Goal: Information Seeking & Learning: Learn about a topic

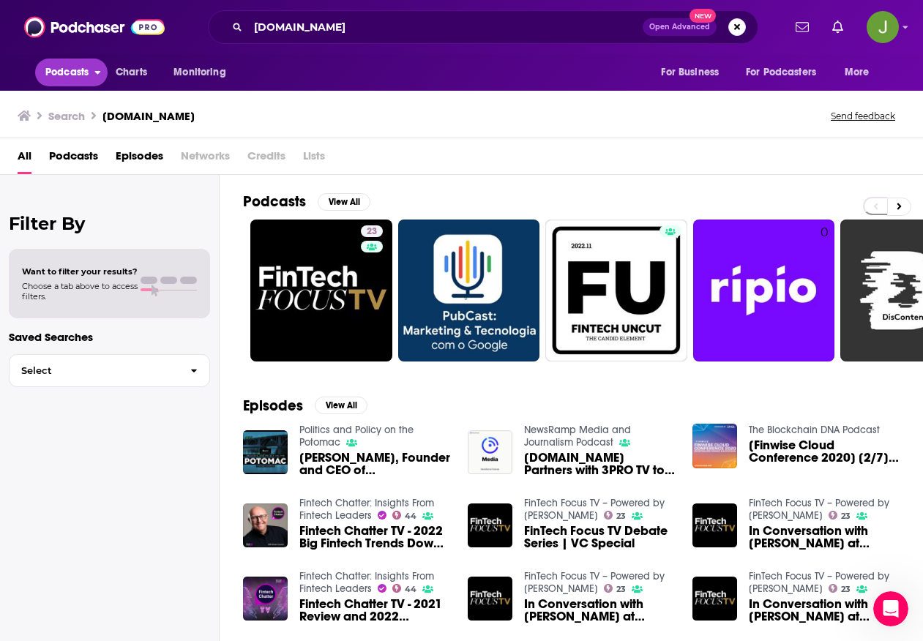
click at [78, 81] on span "Podcasts" at bounding box center [66, 72] width 43 height 20
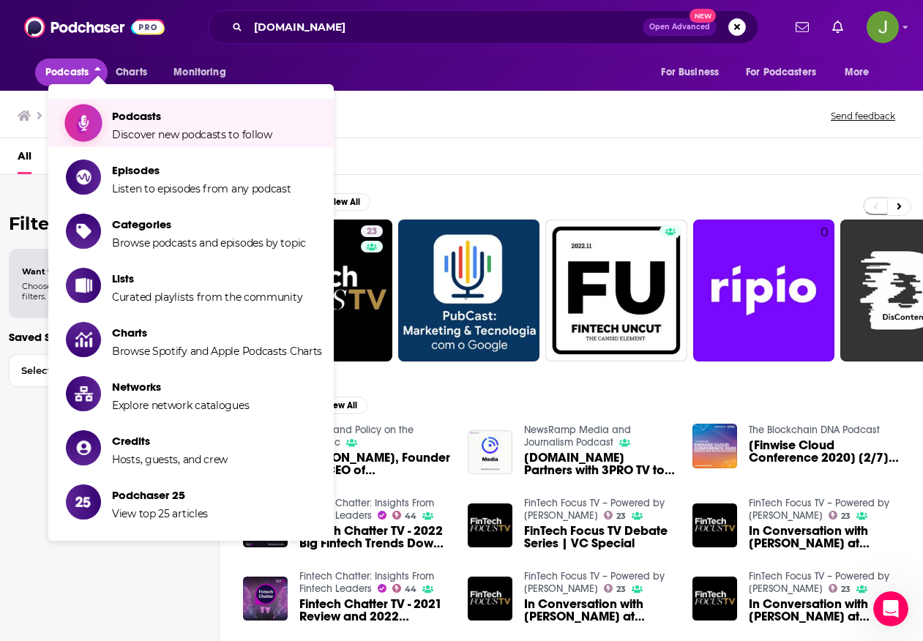
click at [168, 137] on span "Discover new podcasts to follow" at bounding box center [192, 134] width 160 height 13
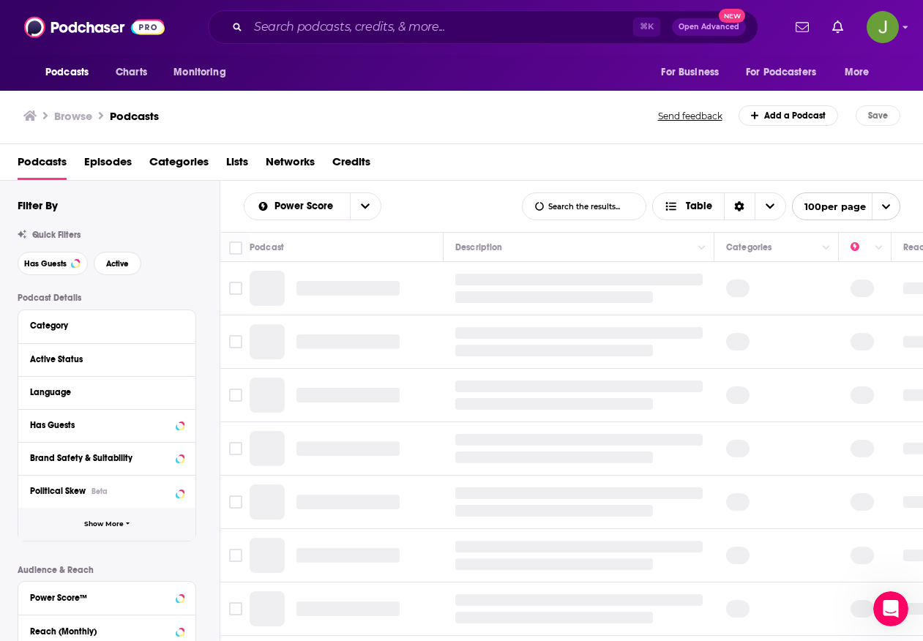
click at [124, 519] on button "Show More" at bounding box center [106, 524] width 177 height 33
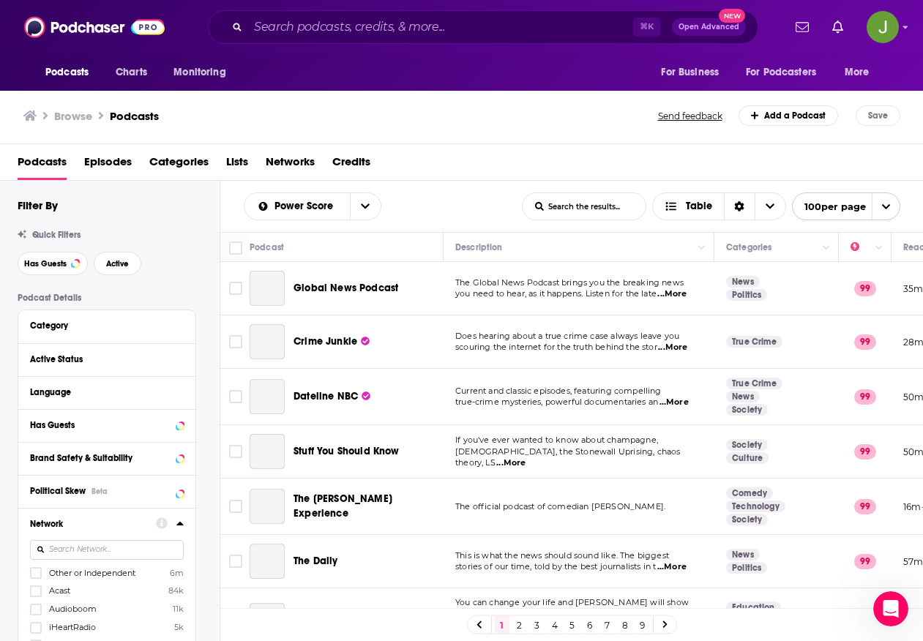
scroll to position [428, 0]
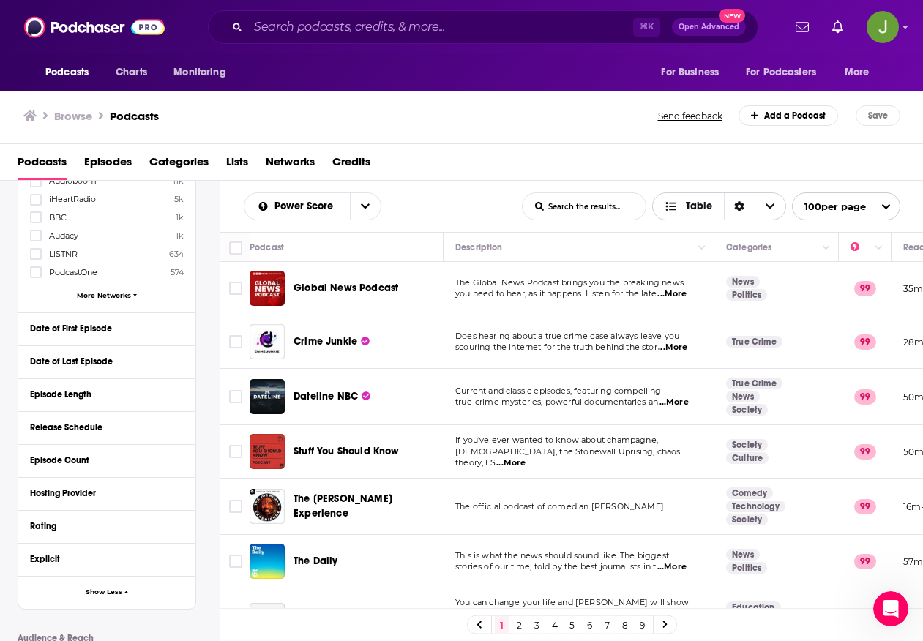
click at [735, 209] on icon "Sort Direction" at bounding box center [740, 207] width 10 height 10
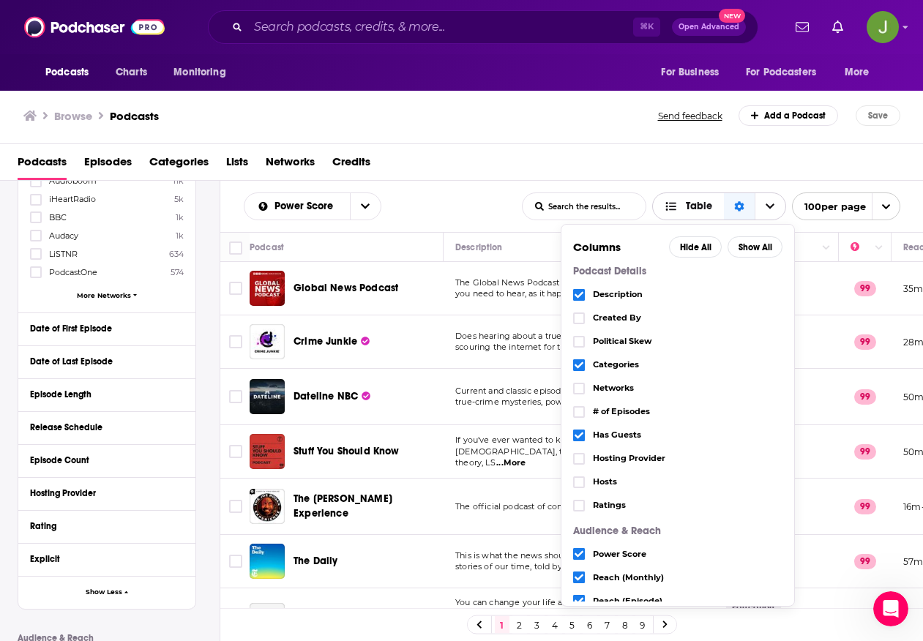
scroll to position [139, 0]
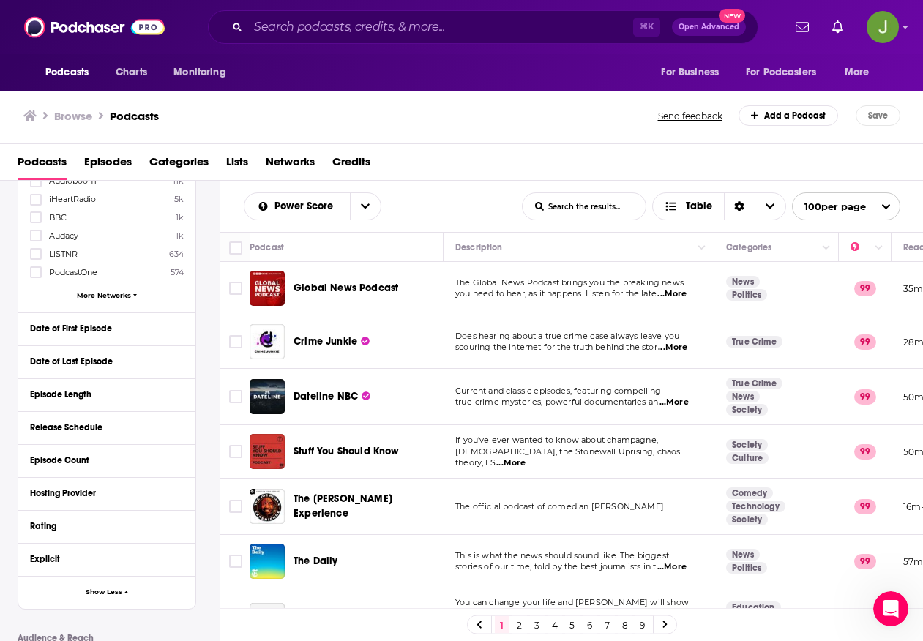
click at [578, 163] on div "Podcasts Episodes Categories Lists Networks Credits" at bounding box center [465, 165] width 894 height 30
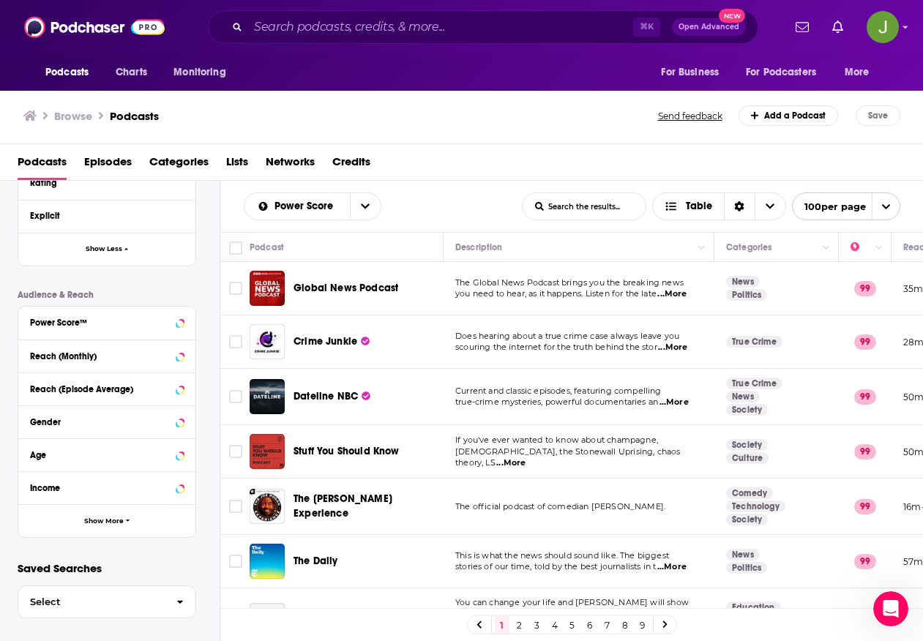
scroll to position [777, 0]
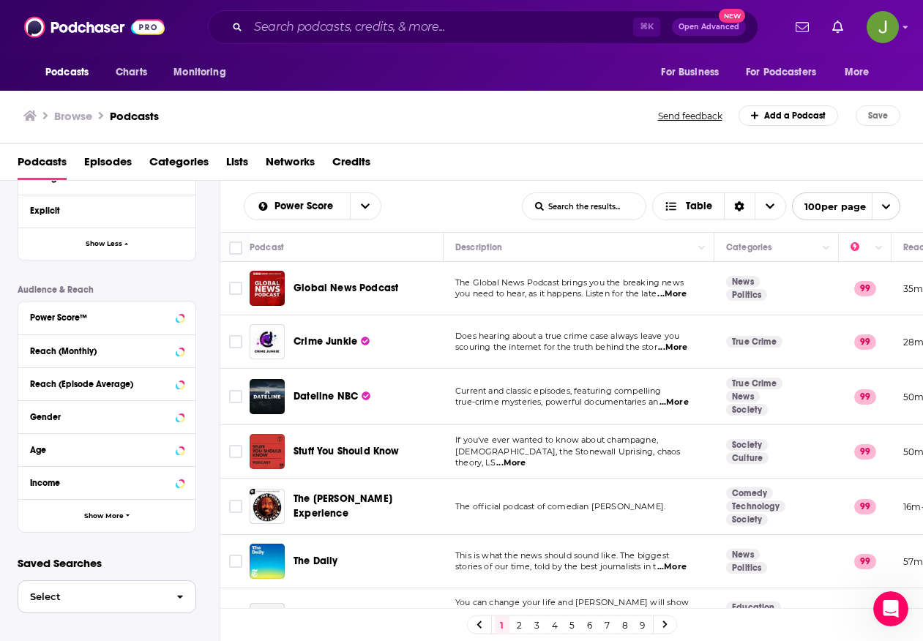
click at [168, 600] on span "button" at bounding box center [180, 596] width 31 height 31
click at [130, 517] on button "Show More" at bounding box center [106, 515] width 177 height 33
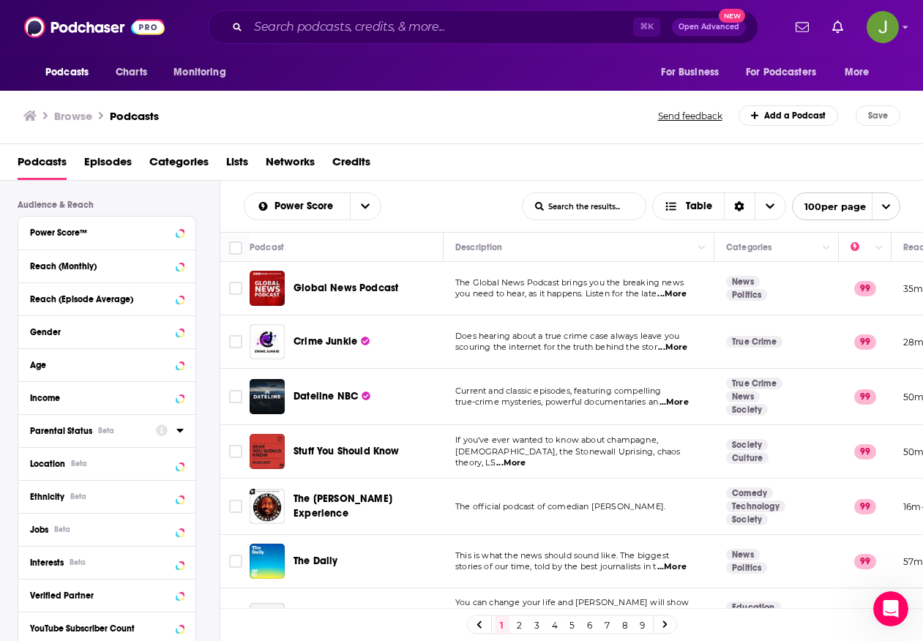
scroll to position [867, 0]
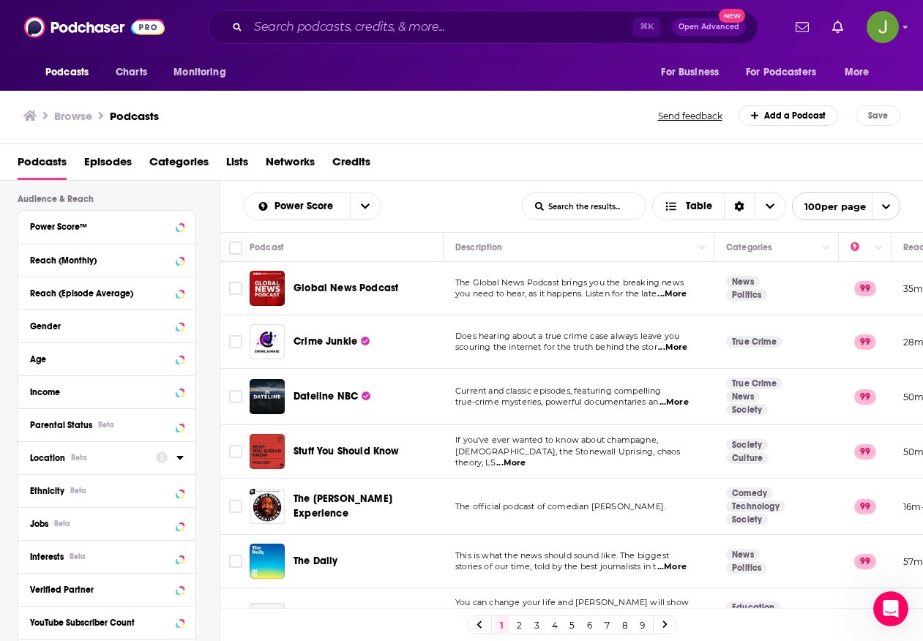
click at [180, 457] on icon at bounding box center [179, 458] width 7 height 4
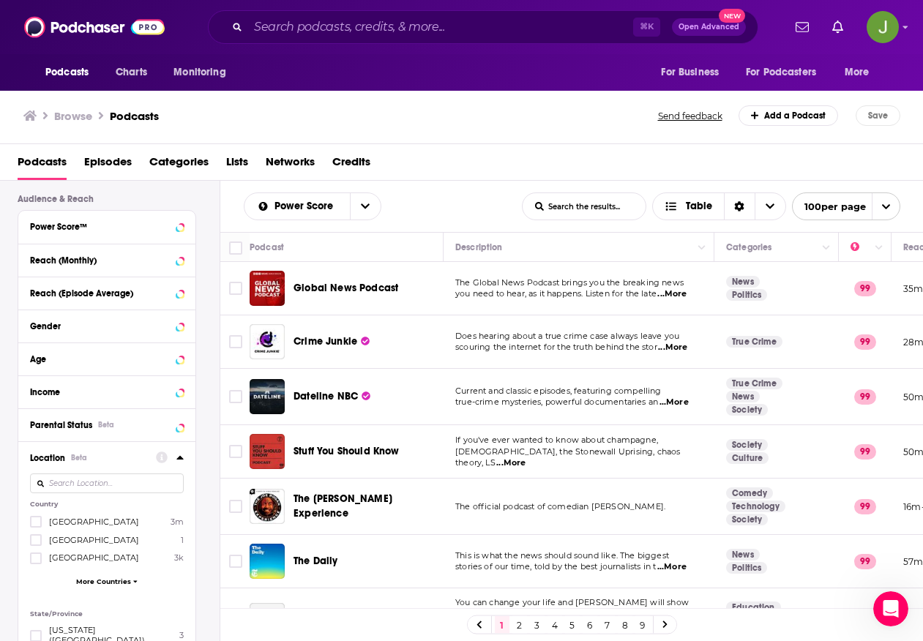
click at [111, 487] on input at bounding box center [107, 484] width 154 height 20
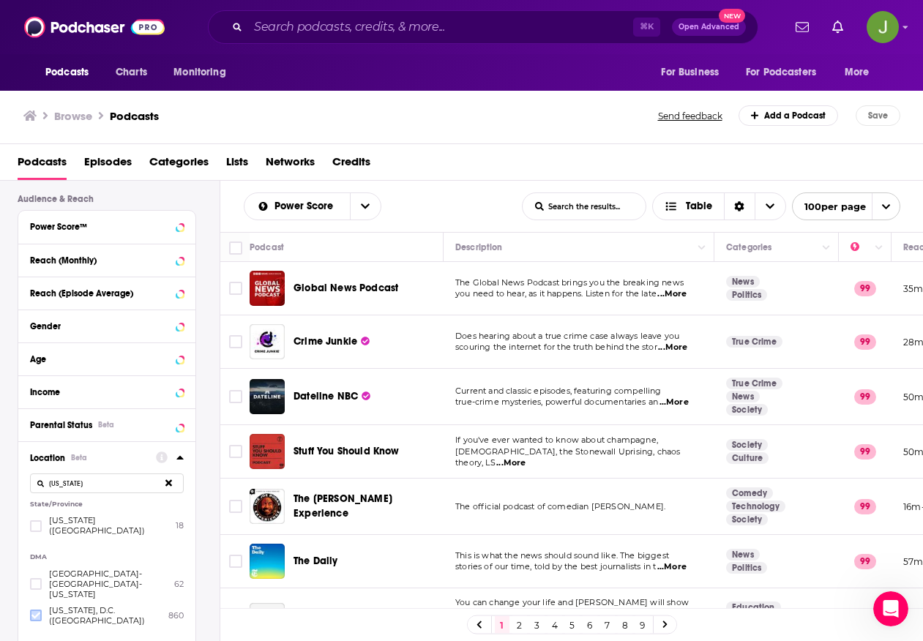
type input "[US_STATE]"
click at [35, 613] on icon at bounding box center [35, 616] width 9 height 7
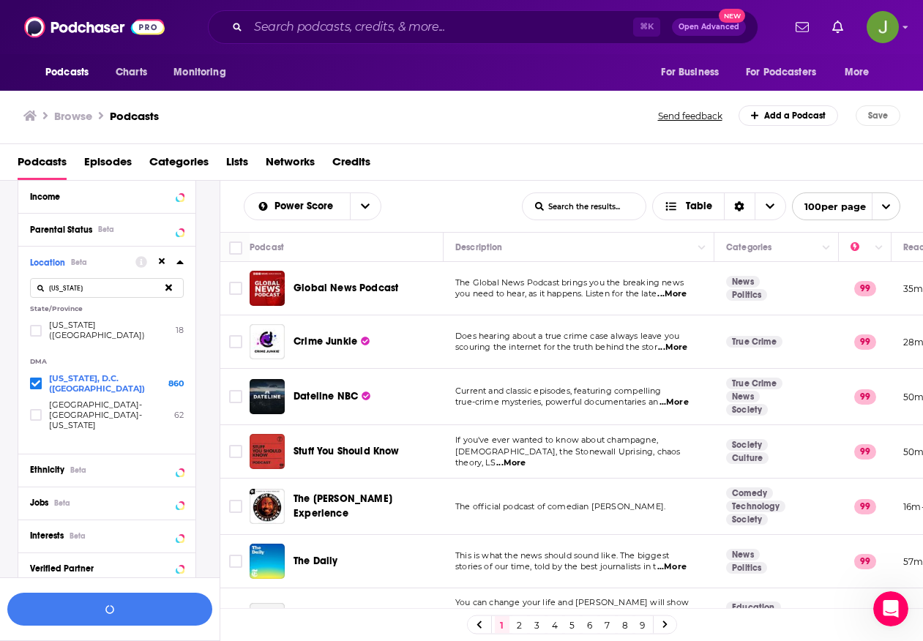
scroll to position [1064, 0]
click at [180, 261] on icon at bounding box center [179, 261] width 7 height 4
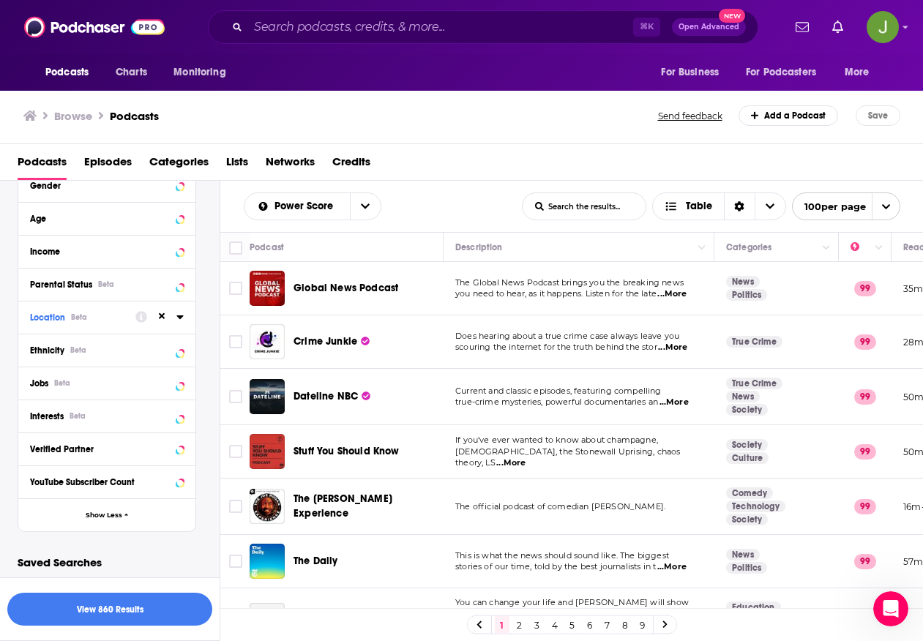
scroll to position [1007, 0]
click at [179, 417] on icon at bounding box center [179, 417] width 7 height 4
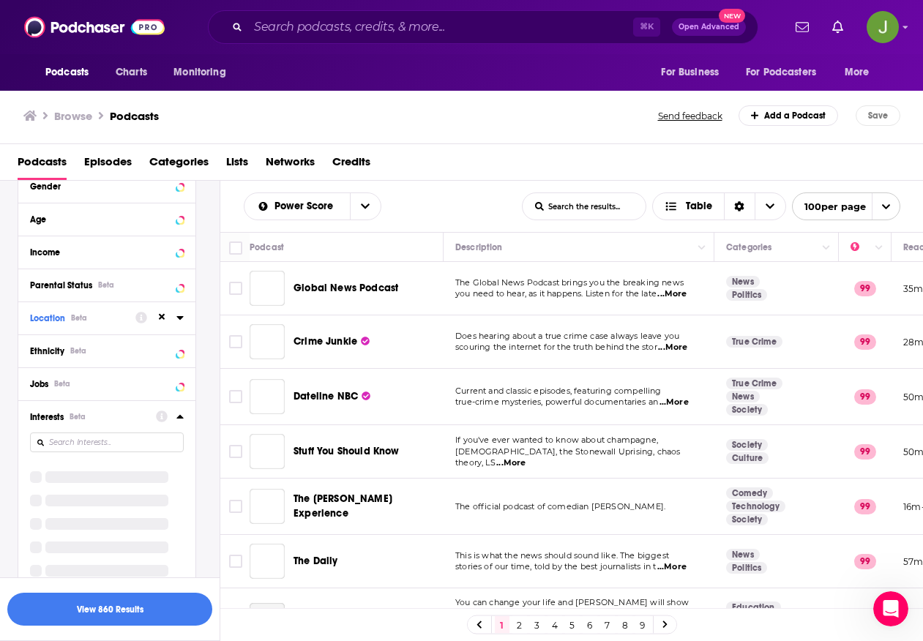
scroll to position [1064, 0]
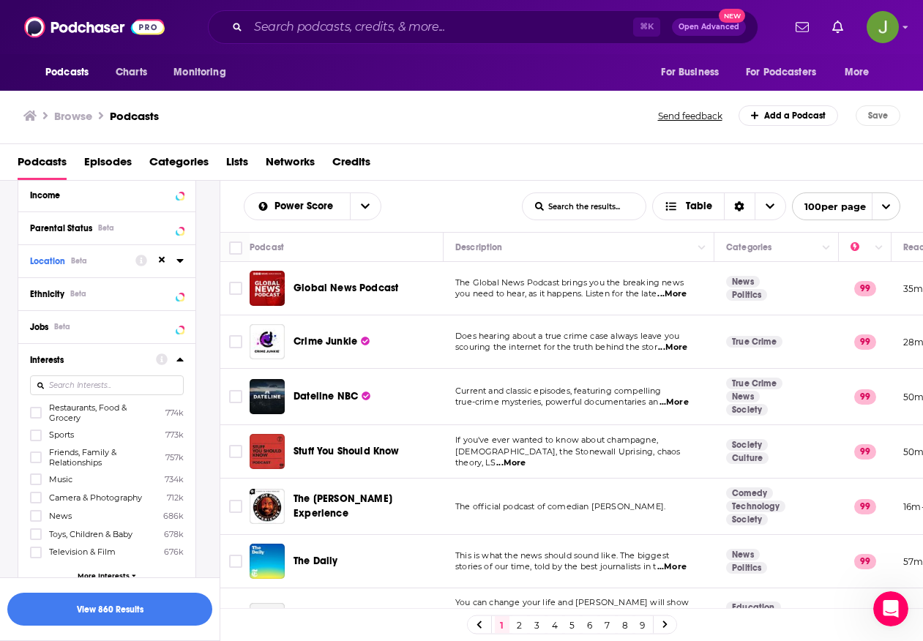
click at [74, 384] on input at bounding box center [107, 385] width 154 height 20
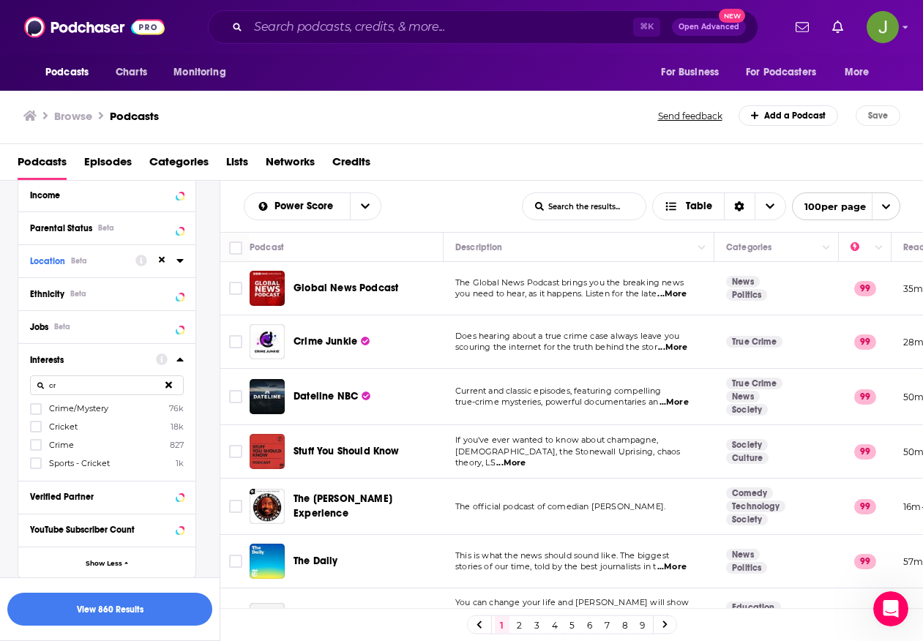
type input "c"
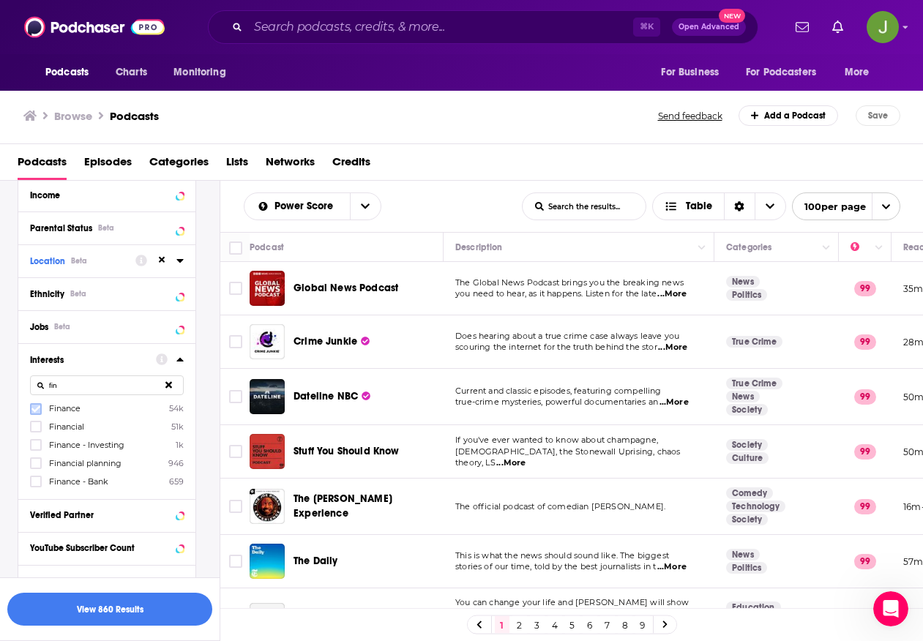
type input "fin"
click at [39, 408] on icon at bounding box center [35, 409] width 9 height 9
click at [37, 444] on icon at bounding box center [35, 445] width 9 height 9
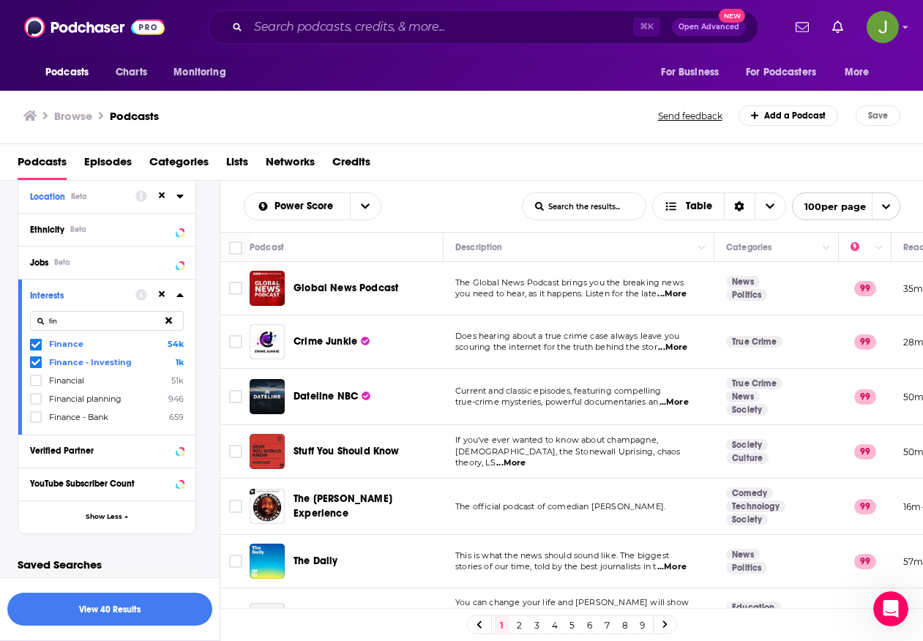
click at [174, 325] on button at bounding box center [169, 321] width 30 height 34
click at [169, 321] on input "fin" at bounding box center [107, 321] width 154 height 20
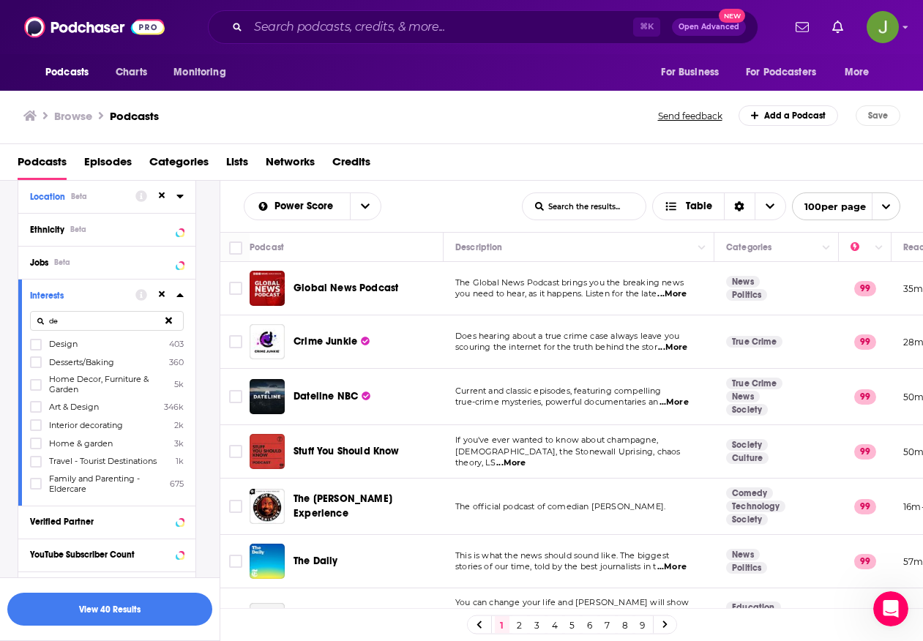
type input "d"
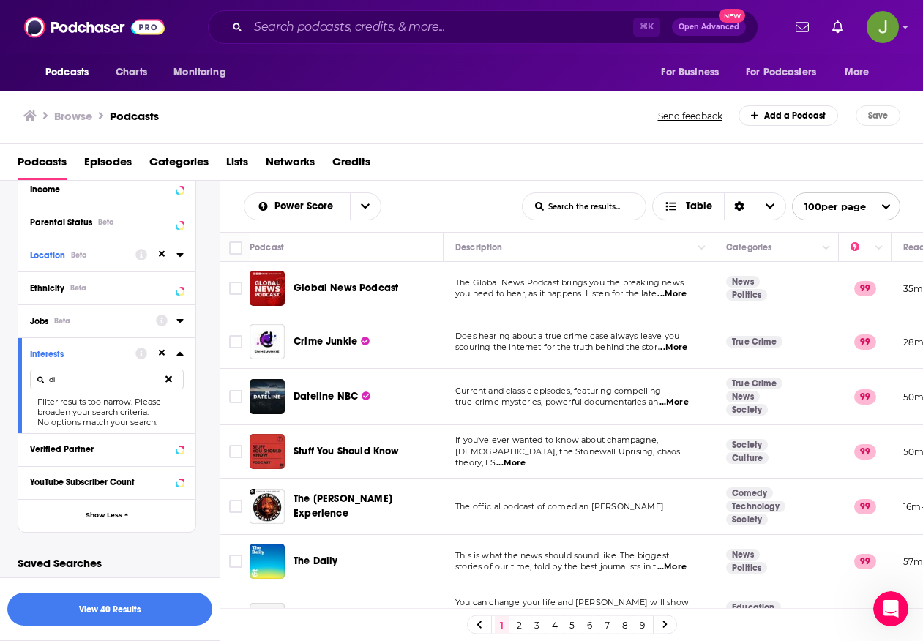
type input "d"
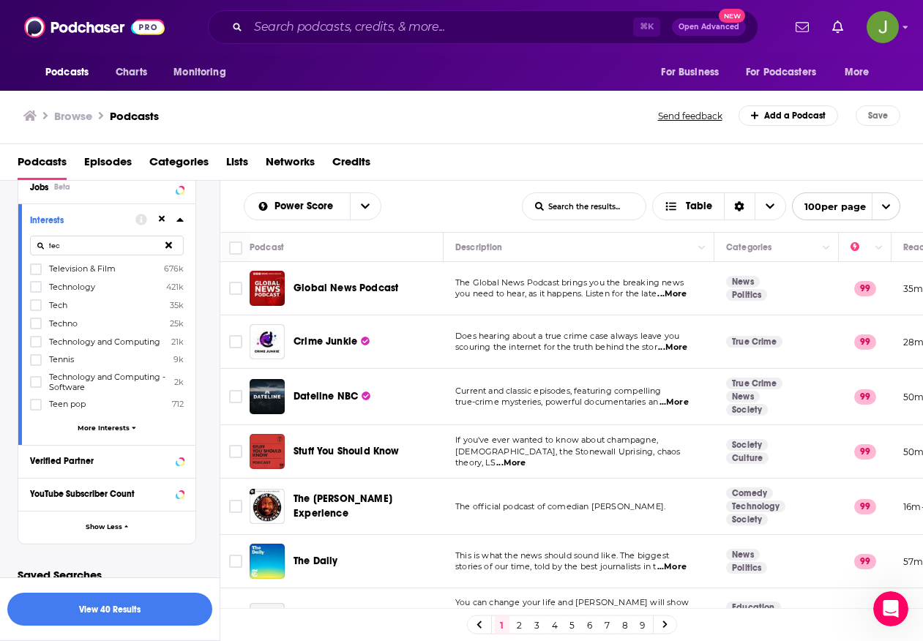
scroll to position [1137, 0]
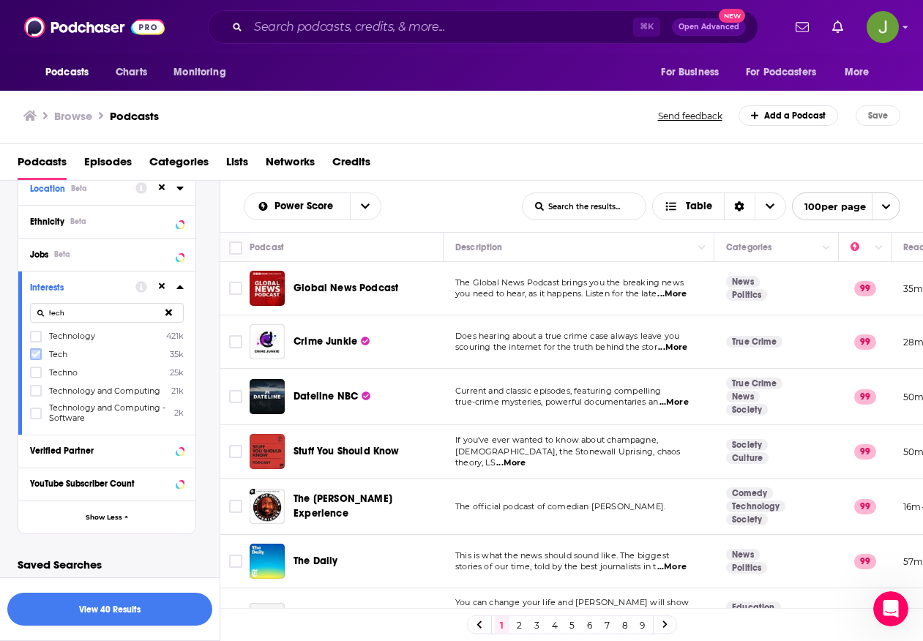
type input "tech"
click at [38, 351] on icon at bounding box center [35, 354] width 9 height 7
click at [36, 335] on icon at bounding box center [35, 336] width 9 height 9
click at [181, 287] on icon at bounding box center [179, 287] width 7 height 4
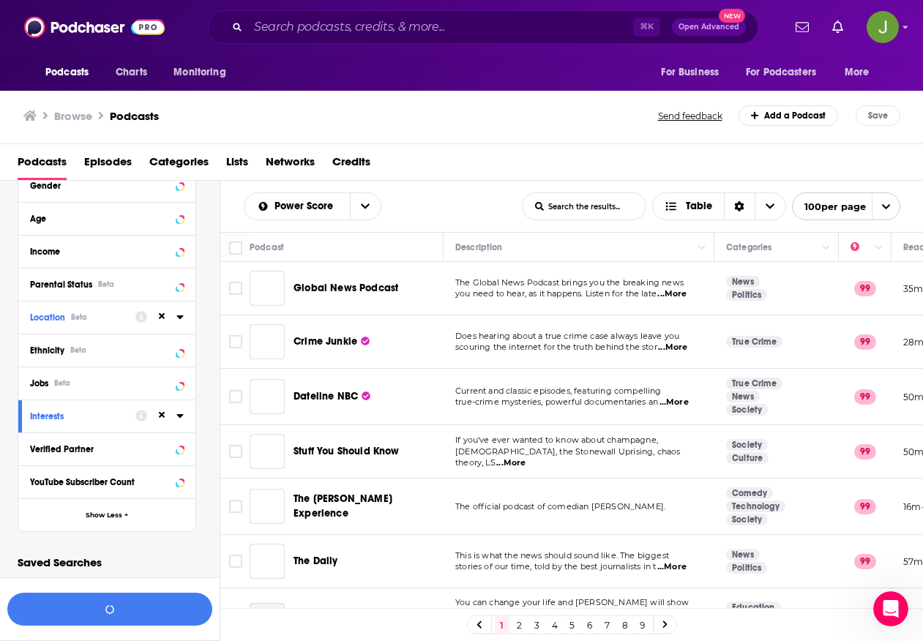
click at [91, 315] on div "Location Beta" at bounding box center [78, 318] width 96 height 10
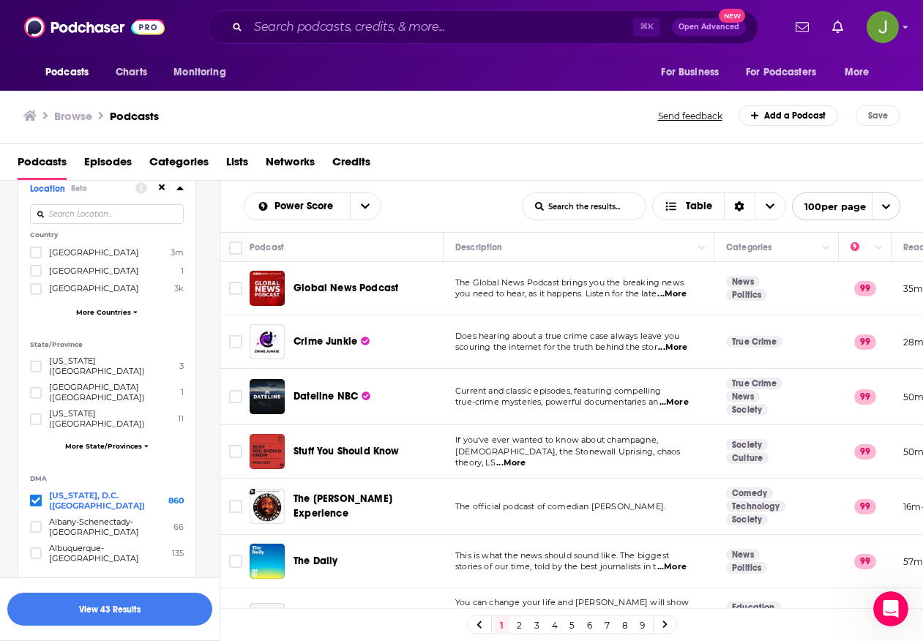
scroll to position [1007, 0]
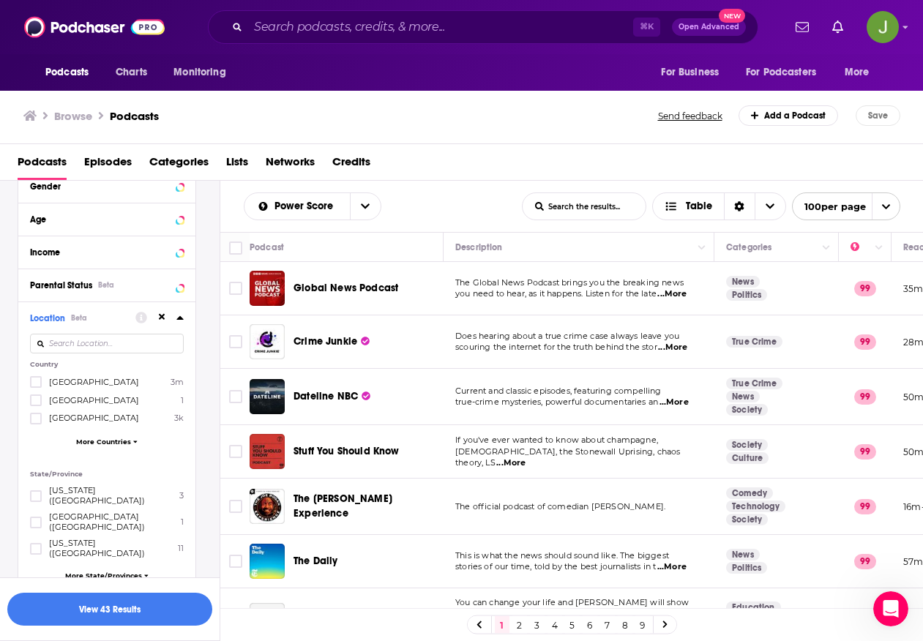
click at [180, 318] on icon at bounding box center [179, 318] width 7 height 4
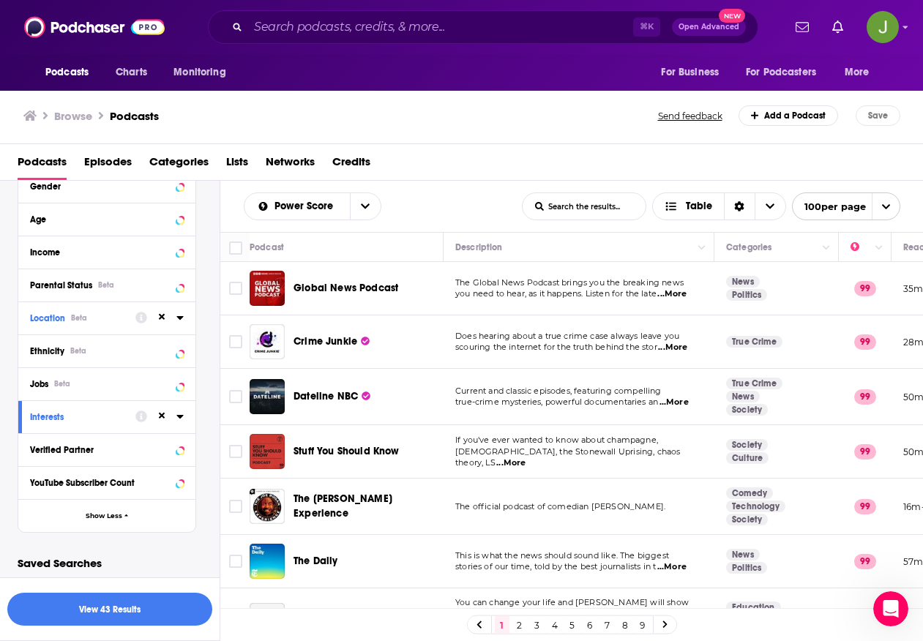
click at [179, 412] on icon at bounding box center [179, 417] width 7 height 12
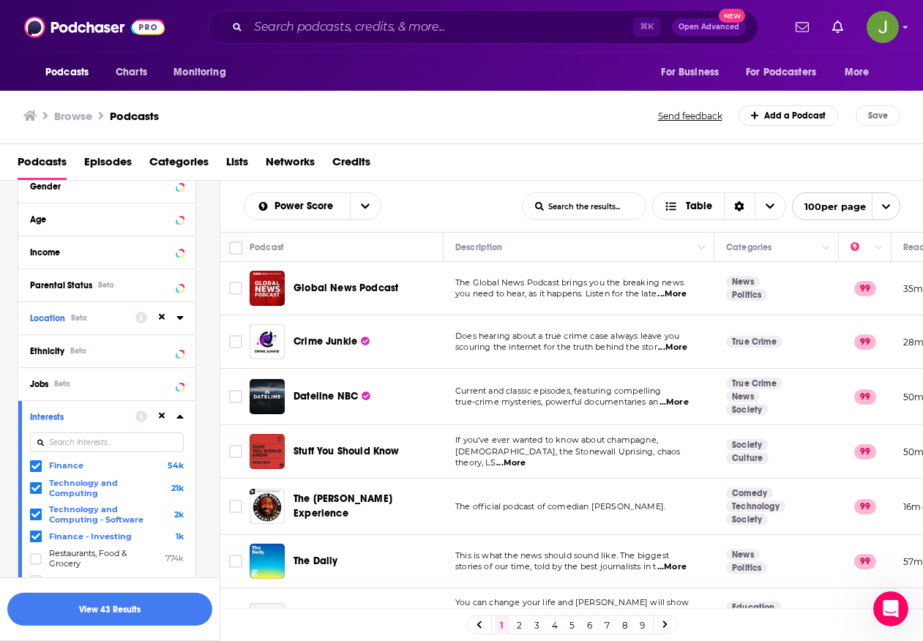
click at [61, 445] on div at bounding box center [107, 443] width 154 height 34
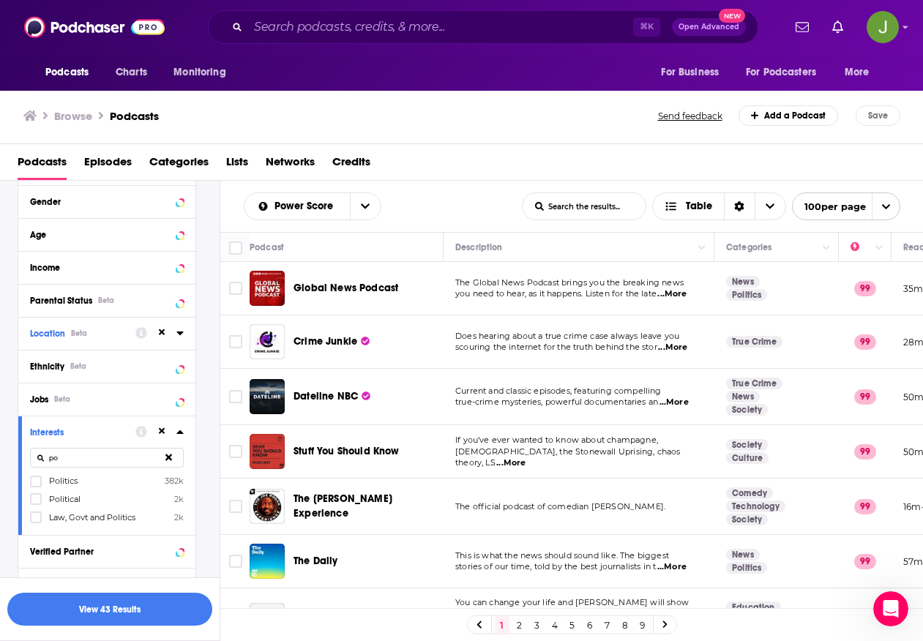
type input "p"
type input "b"
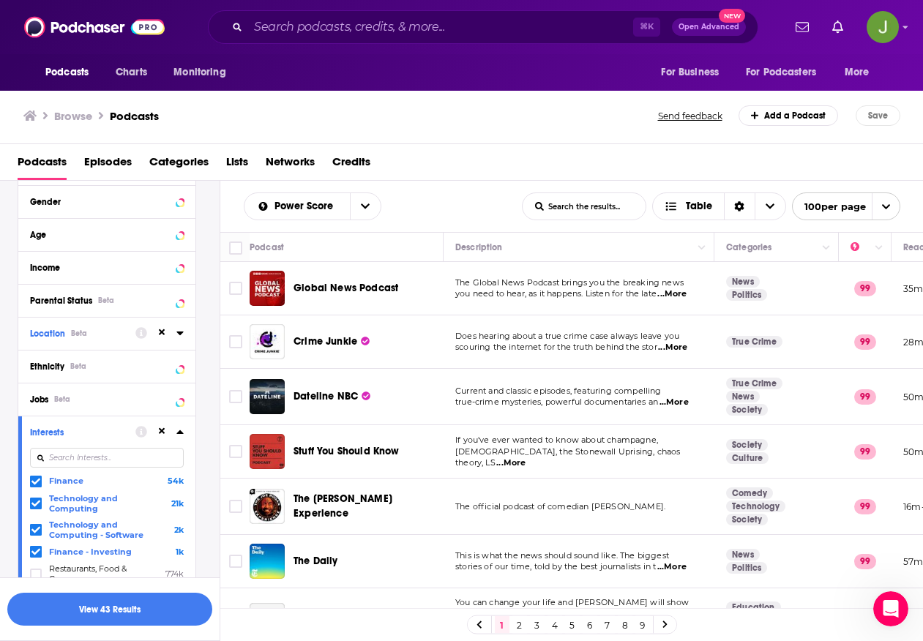
click at [183, 432] on icon at bounding box center [179, 432] width 7 height 12
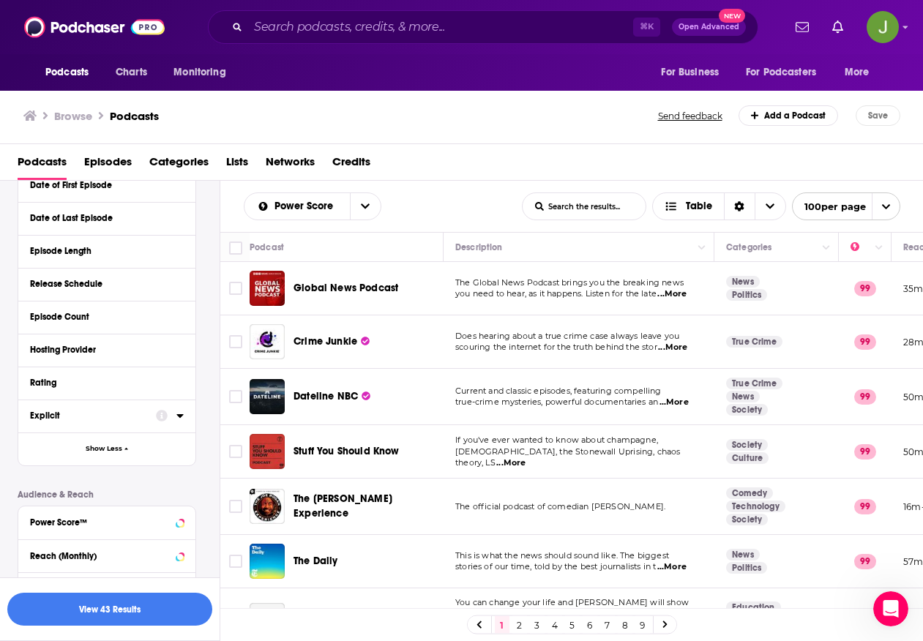
scroll to position [506, 0]
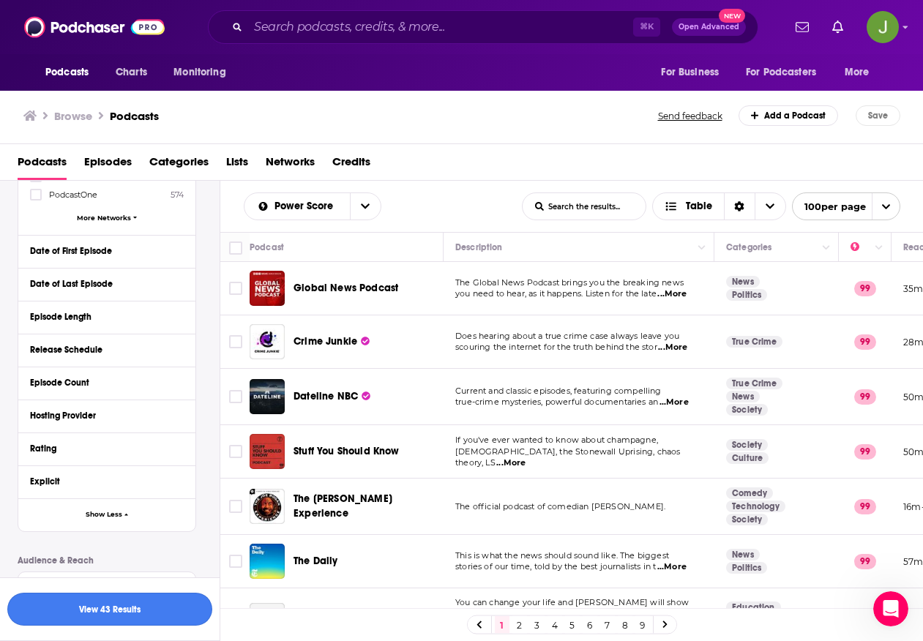
click at [121, 614] on button "View 43 Results" at bounding box center [109, 609] width 205 height 33
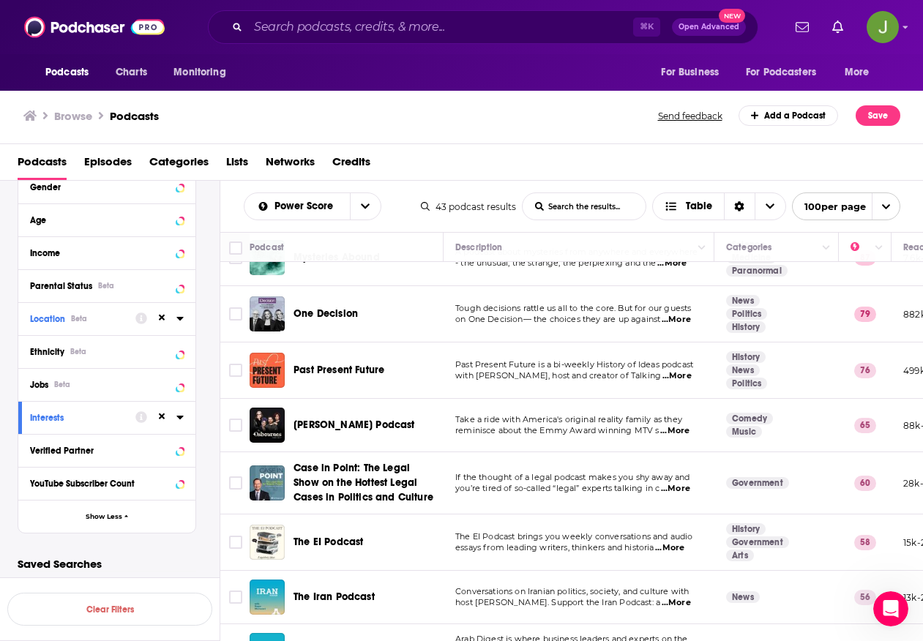
scroll to position [1007, 0]
click at [182, 320] on icon at bounding box center [179, 318] width 7 height 12
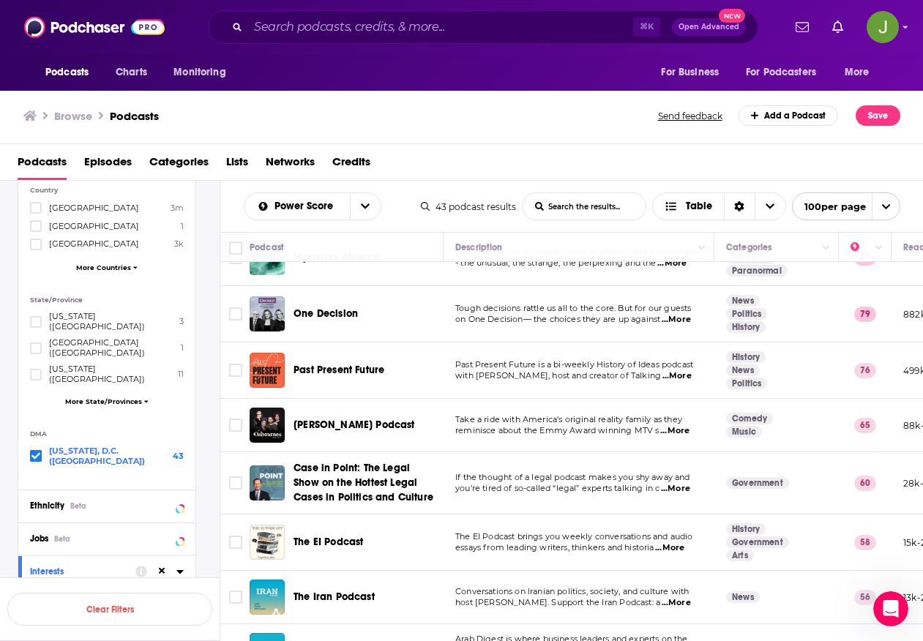
scroll to position [1184, 0]
click at [30, 447] on span at bounding box center [36, 453] width 12 height 12
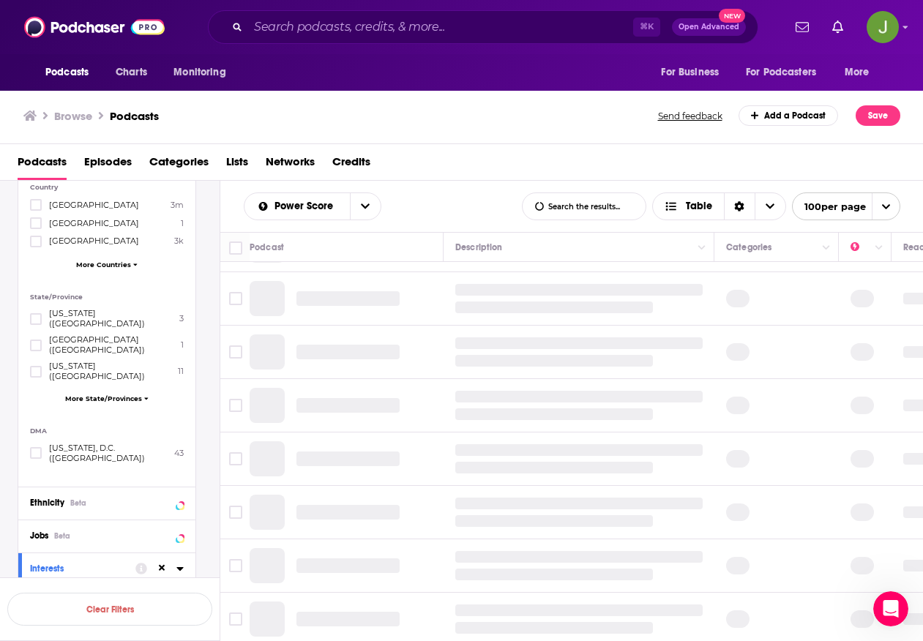
click at [117, 394] on span "More State/Provinces" at bounding box center [103, 398] width 77 height 8
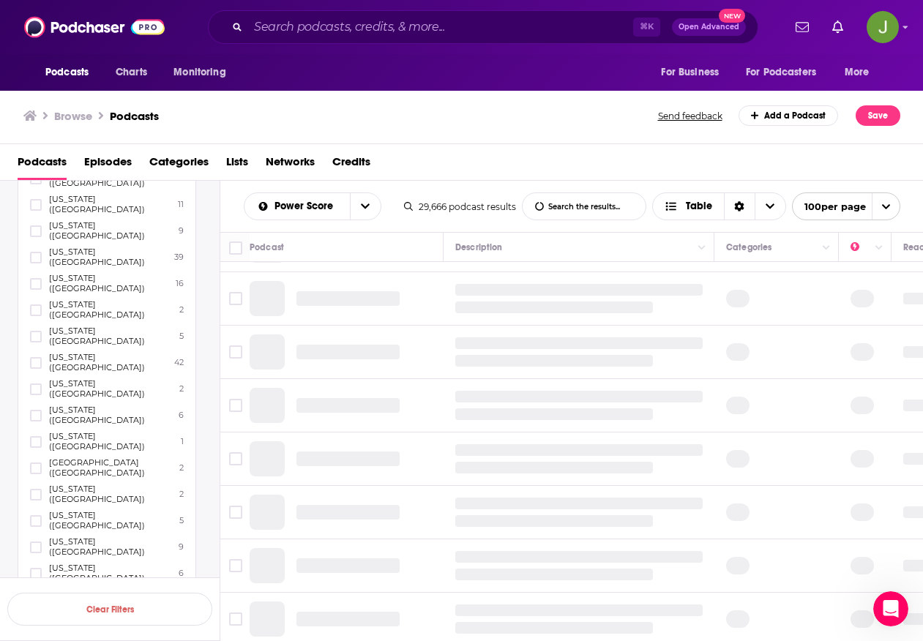
scroll to position [1528, 0]
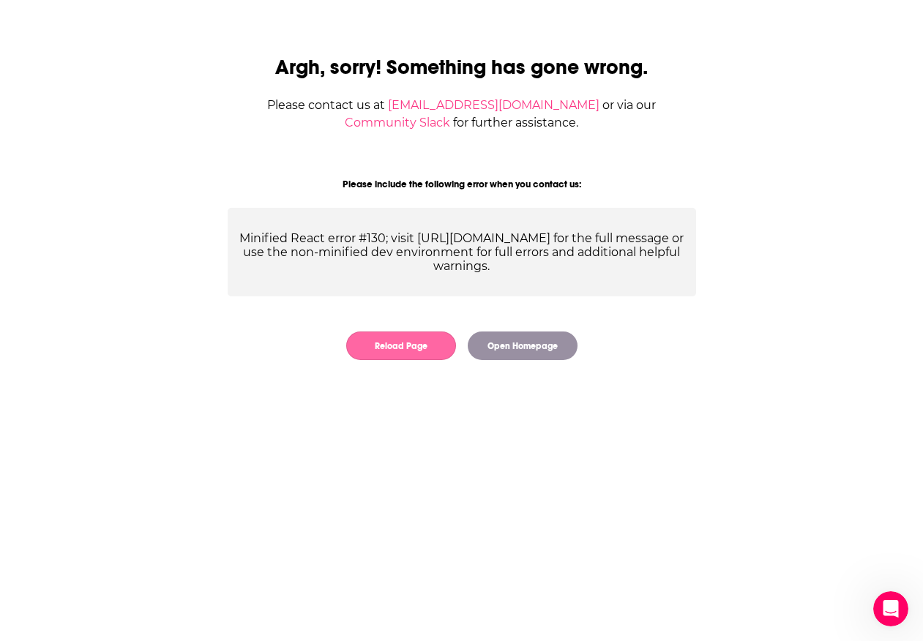
click at [417, 342] on button "Reload Page" at bounding box center [401, 346] width 110 height 29
